Goal: Contribute content

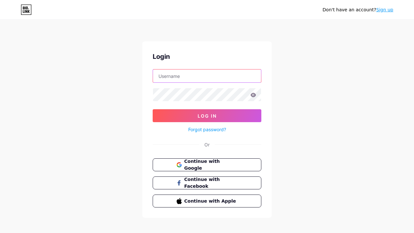
click at [204, 77] on input "text" at bounding box center [207, 76] width 108 height 13
type input "contato.danthebnn@gmail.com"
click at [219, 170] on button "Continue with Google" at bounding box center [207, 165] width 110 height 13
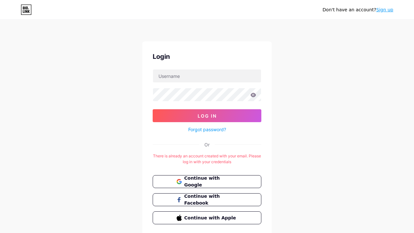
click at [301, 156] on div "Don't have an account? Sign up Login Log In Forgot password? Or There is alread…" at bounding box center [207, 128] width 414 height 256
click at [213, 78] on input "text" at bounding box center [207, 76] width 108 height 13
type input "[EMAIL_ADDRESS][DOMAIN_NAME]"
click at [254, 97] on icon at bounding box center [254, 95] width 6 height 4
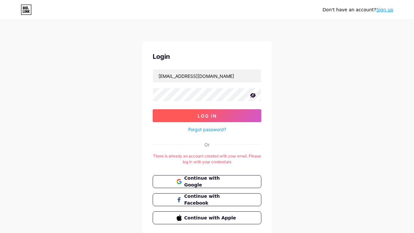
click at [246, 114] on button "Log In" at bounding box center [207, 115] width 109 height 13
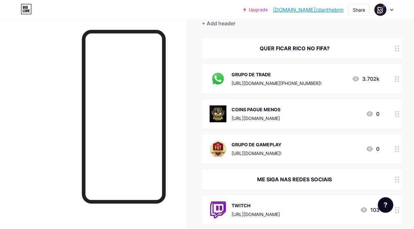
scroll to position [65, 0]
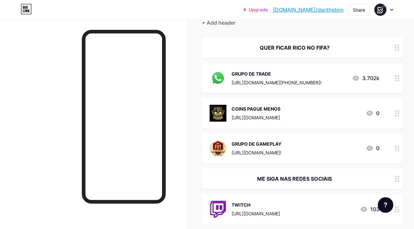
click at [318, 112] on div "COINS PAGUE MENOS [URL][DOMAIN_NAME] 0" at bounding box center [295, 113] width 170 height 17
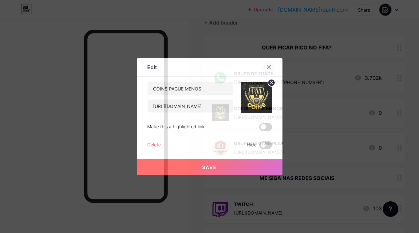
click at [270, 66] on icon at bounding box center [268, 67] width 5 height 5
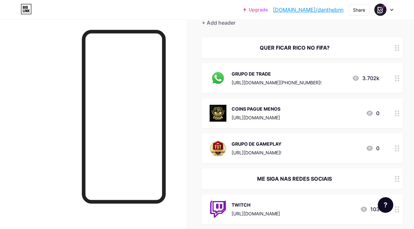
click at [281, 116] on div "[URL][DOMAIN_NAME]" at bounding box center [256, 117] width 49 height 7
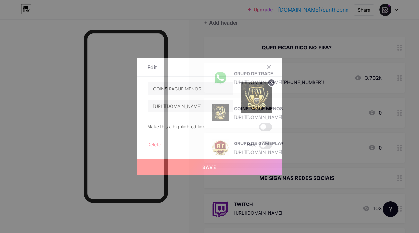
click at [281, 116] on div "Edit Content YouTube Play YouTube video without leaving your page. ADD Vimeo Pl…" at bounding box center [210, 116] width 146 height 117
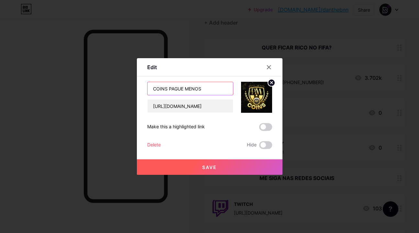
drag, startPoint x: 202, startPoint y: 88, endPoint x: 97, endPoint y: 86, distance: 104.9
click at [97, 86] on div "Edit Content YouTube Play YouTube video without leaving your page. ADD Vimeo Pl…" at bounding box center [209, 116] width 419 height 233
type input "U7BUY"
drag, startPoint x: 226, startPoint y: 110, endPoint x: 96, endPoint y: 105, distance: 130.3
click at [96, 105] on div "Edit Content YouTube Play YouTube video without leaving your page. ADD Vimeo Pl…" at bounding box center [209, 116] width 419 height 233
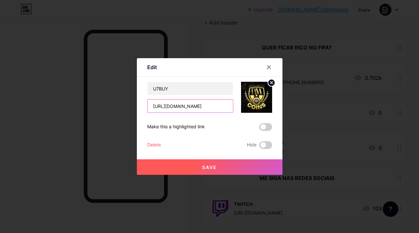
paste input "- 💰 As coins mais baratas do MUNDO! É na U7BUY! [URL][DOMAIN_NAME]"
drag, startPoint x: 164, startPoint y: 109, endPoint x: 130, endPoint y: 108, distance: 34.0
click at [130, 108] on div "Edit Content YouTube Play YouTube video without leaving your page. ADD Vimeo Pl…" at bounding box center [209, 116] width 419 height 233
click at [216, 107] on input "- 💰 As coins mais baratas do MUNDO! É na U7BUY! [URL][DOMAIN_NAME]" at bounding box center [190, 106] width 85 height 13
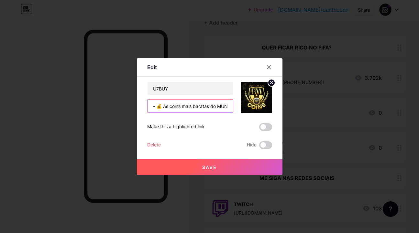
scroll to position [0, 101]
drag, startPoint x: 151, startPoint y: 105, endPoint x: 166, endPoint y: 107, distance: 15.1
click at [166, 107] on input "- 💰 As coins mais baratas do MUNDO! É na U7BUY! [URL][DOMAIN_NAME]" at bounding box center [190, 106] width 85 height 13
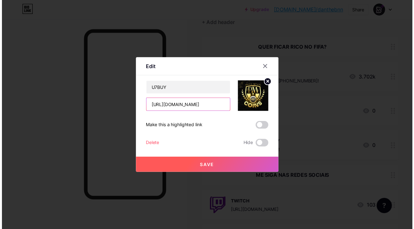
scroll to position [0, 0]
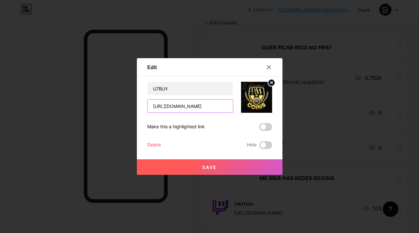
click at [225, 109] on input "[URL][DOMAIN_NAME]" at bounding box center [190, 106] width 85 height 13
type input "[URL][DOMAIN_NAME]"
click at [269, 83] on circle at bounding box center [271, 82] width 7 height 7
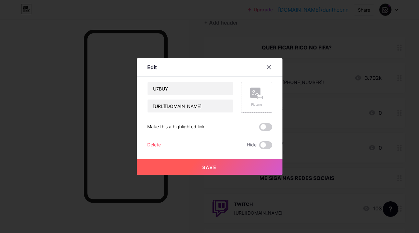
click at [257, 93] on rect at bounding box center [255, 93] width 10 height 10
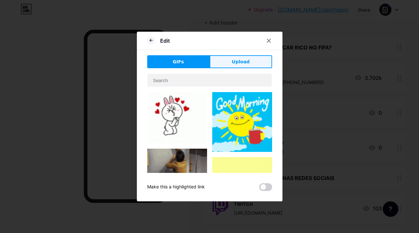
click at [228, 68] on button "Upload" at bounding box center [241, 61] width 62 height 13
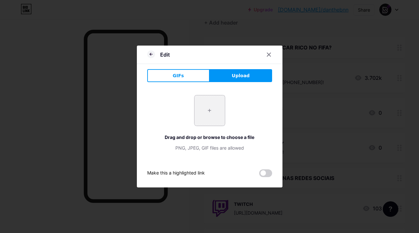
click at [204, 111] on input "file" at bounding box center [210, 111] width 30 height 30
type input "C:\fakepath\0x0.png"
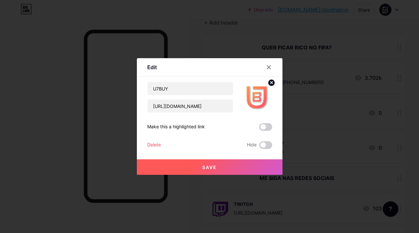
click at [211, 170] on span "Save" at bounding box center [209, 168] width 15 height 6
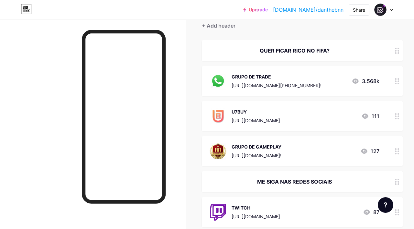
scroll to position [65, 0]
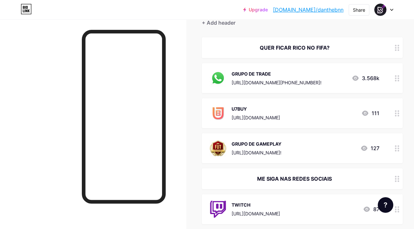
click at [399, 114] on icon at bounding box center [397, 113] width 5 height 6
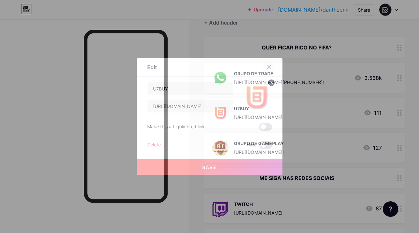
click at [268, 64] on div at bounding box center [269, 68] width 12 height 12
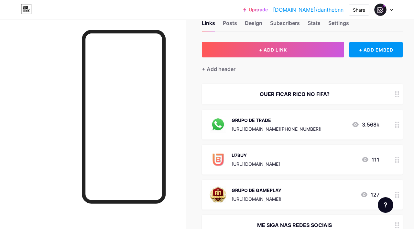
scroll to position [0, 0]
